Goal: Navigation & Orientation: Find specific page/section

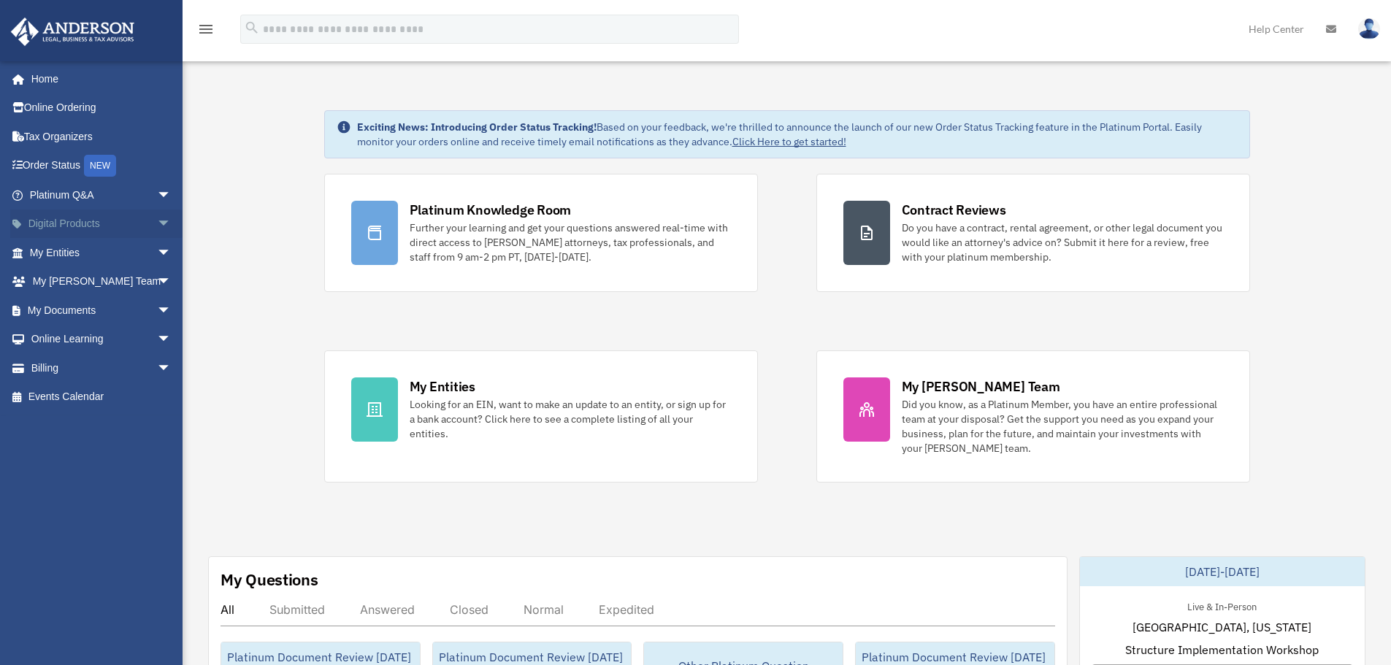
click at [157, 225] on span "arrow_drop_down" at bounding box center [171, 225] width 29 height 30
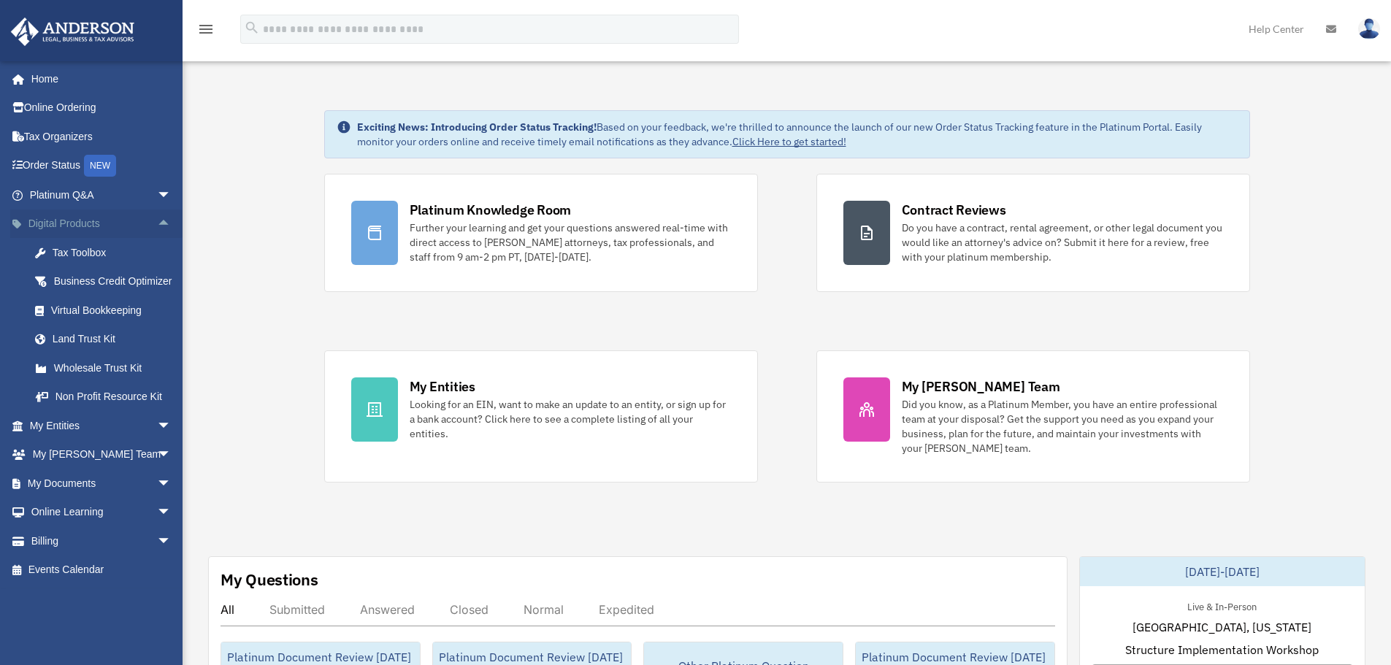
click at [77, 223] on link "Digital Products arrow_drop_up" at bounding box center [101, 224] width 183 height 29
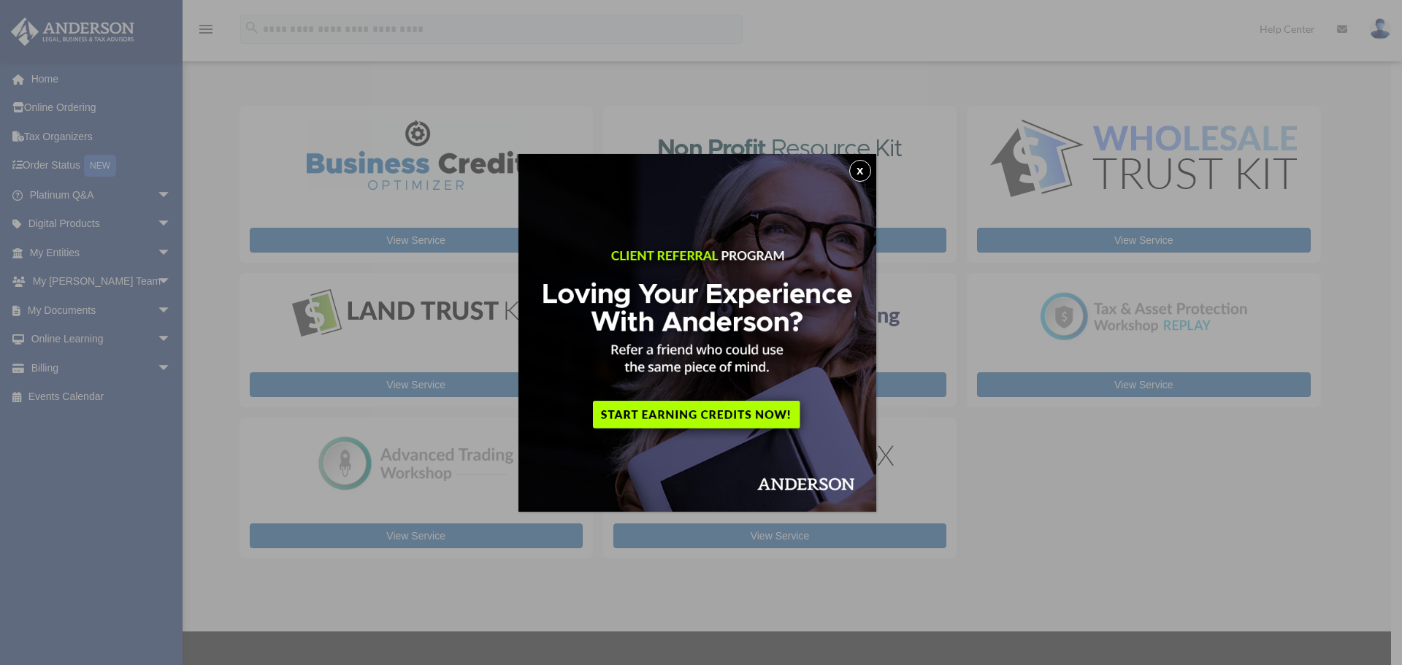
click at [861, 172] on button "x" at bounding box center [860, 171] width 22 height 22
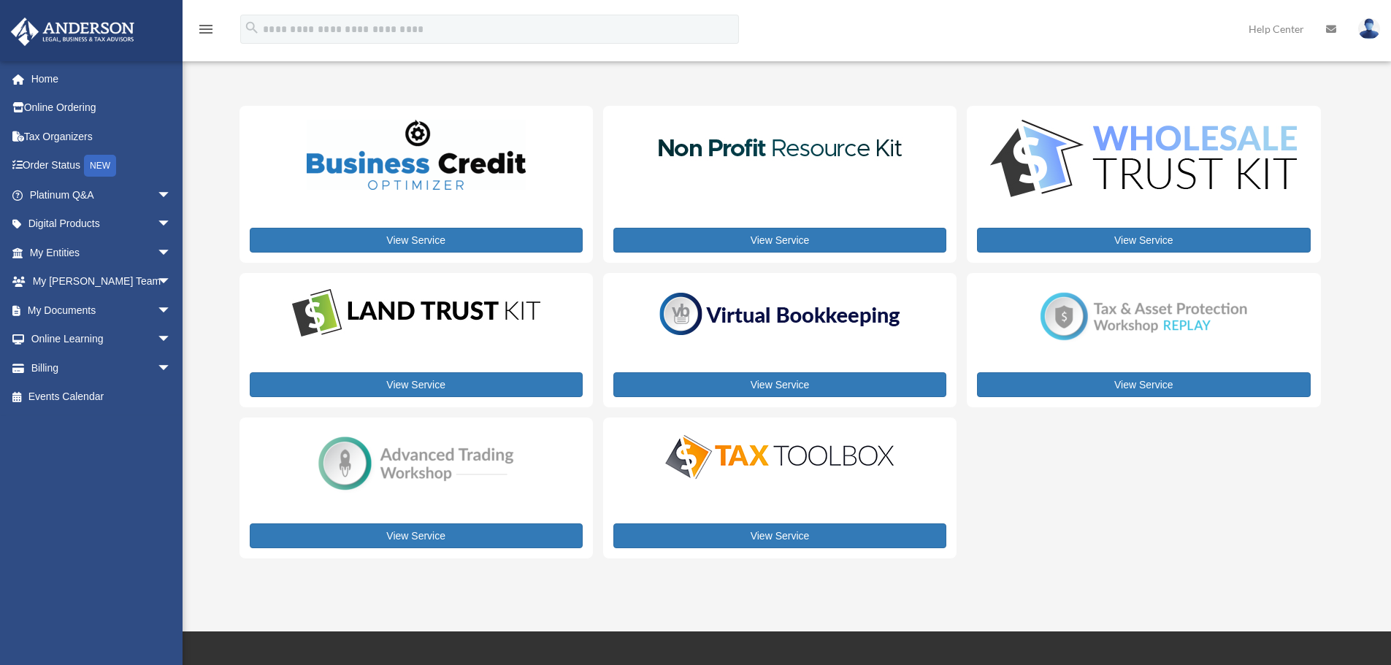
click at [1189, 529] on div "View Service View Service View Service View Service View Service View Service V…" at bounding box center [779, 332] width 1081 height 453
